Goal: Consume media (video, audio)

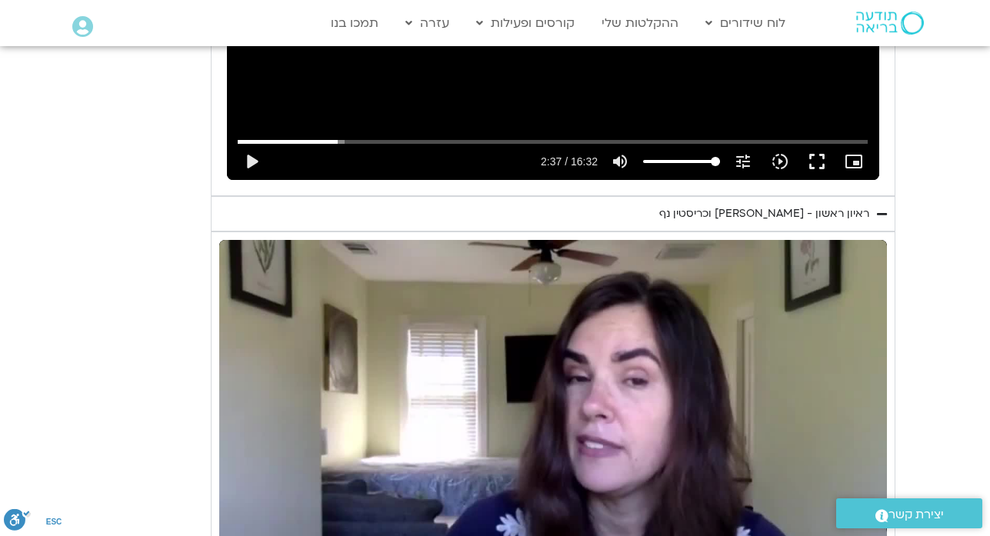
type input "2674.528234"
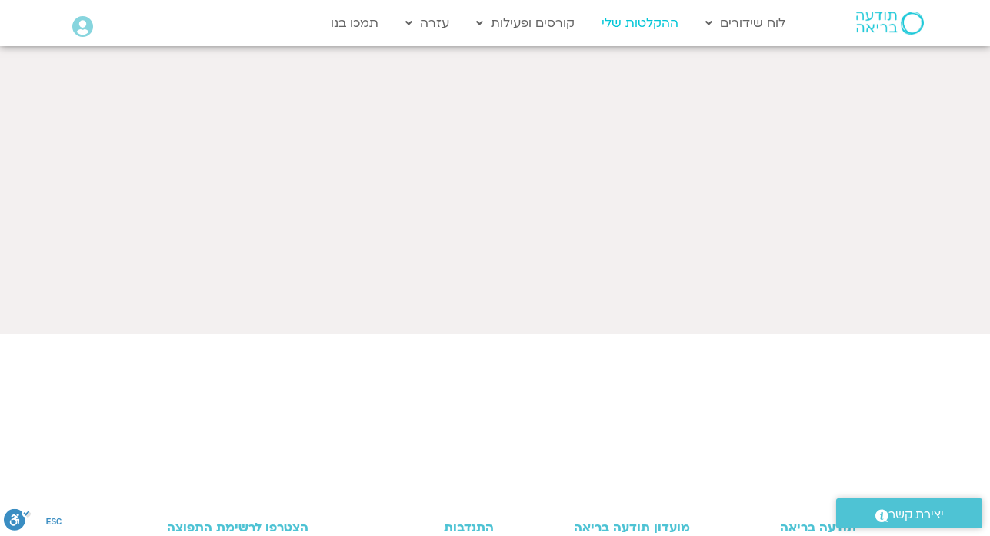
scroll to position [554, 0]
click at [622, 28] on link "ההקלטות שלי" at bounding box center [640, 22] width 92 height 29
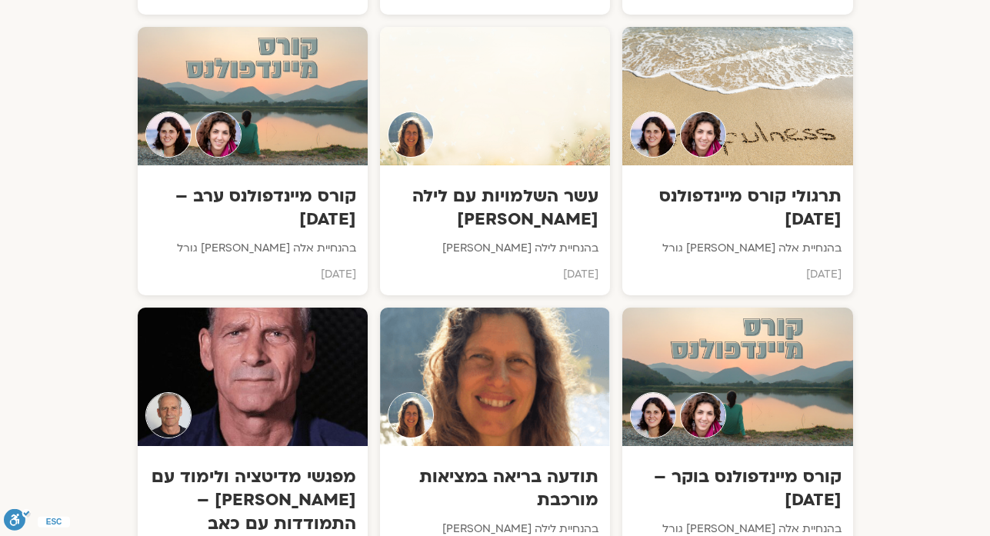
scroll to position [10551, 0]
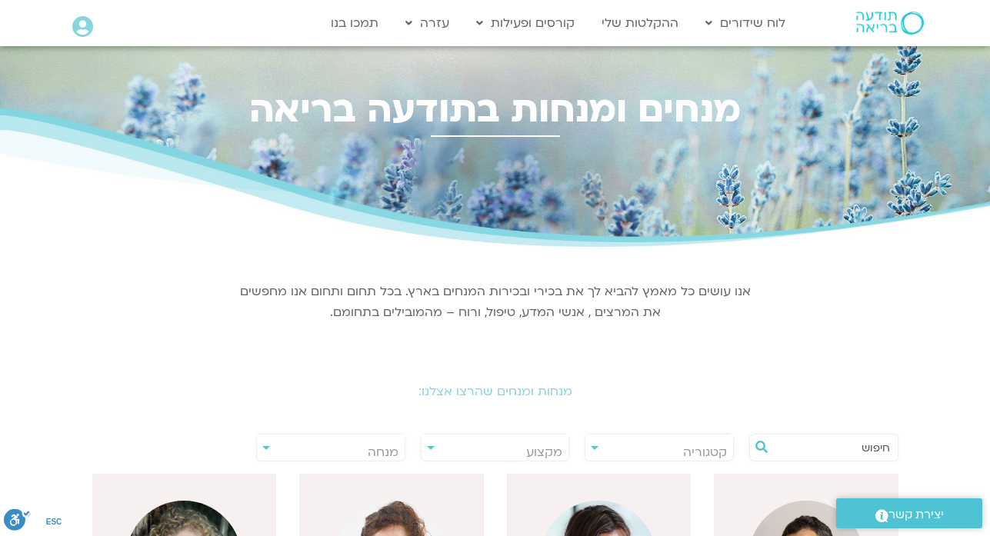
click at [842, 447] on input "text" at bounding box center [831, 447] width 117 height 26
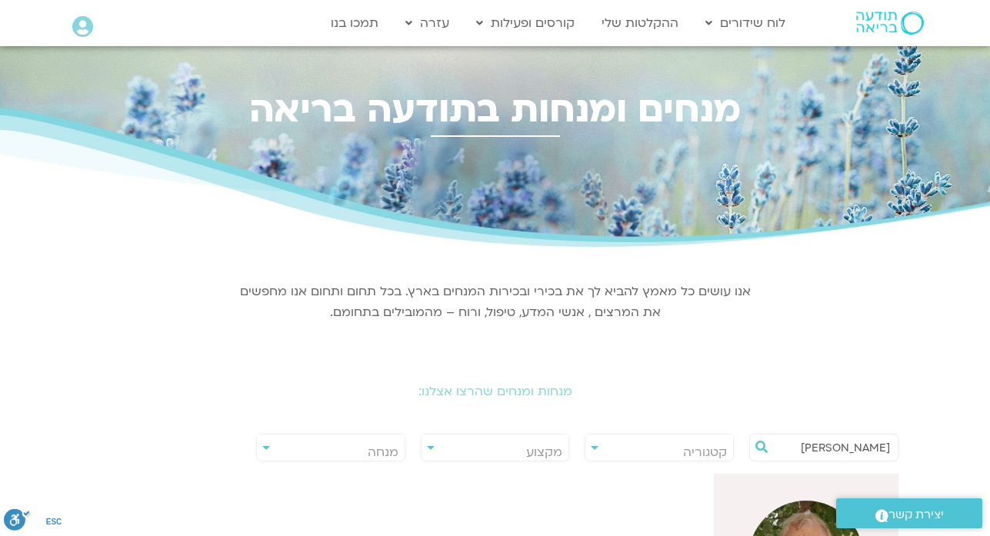
type input "[PERSON_NAME]"
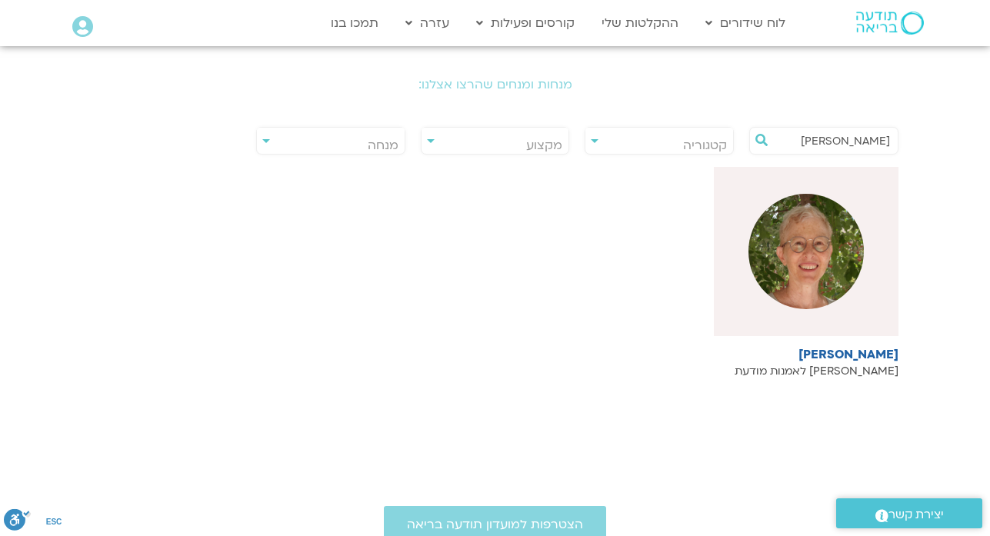
scroll to position [308, 0]
click at [849, 341] on link "דורית טייכמן מורה לאמנות מודעת" at bounding box center [806, 271] width 185 height 211
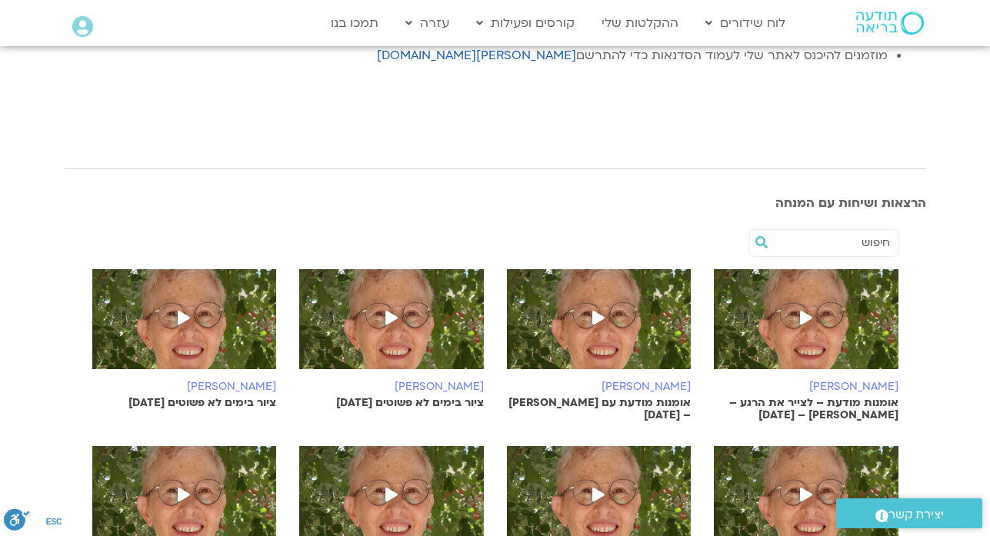
scroll to position [584, 0]
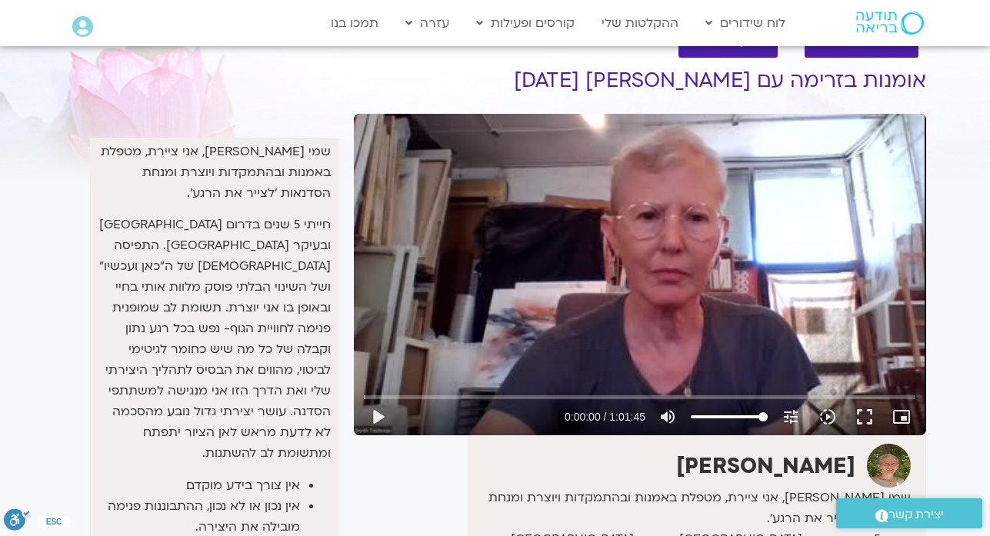
scroll to position [4, 0]
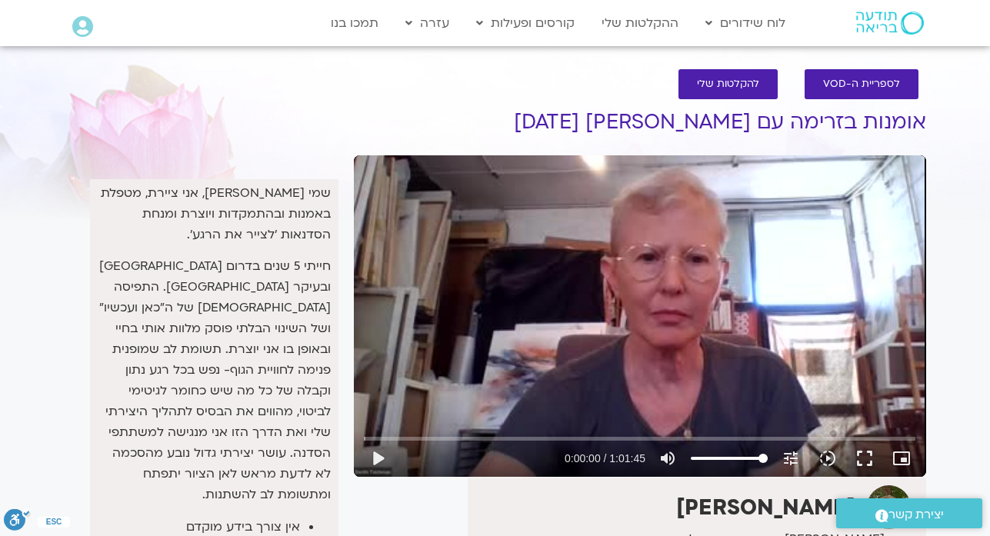
click at [651, 348] on div "Skip Ad play_arrow 0:00:00 / 1:01:45 volume_up Mute tune Resolution Auto 240p s…" at bounding box center [640, 315] width 572 height 321
click at [374, 455] on button "pause" at bounding box center [377, 458] width 37 height 37
type input "29.308708"
